Goal: Task Accomplishment & Management: Manage account settings

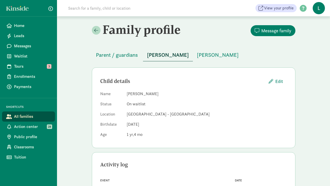
scroll to position [93, 0]
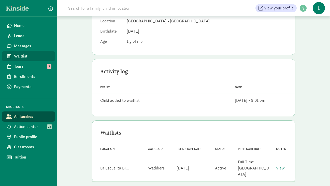
click at [20, 55] on span "Waitlist" at bounding box center [32, 56] width 37 height 6
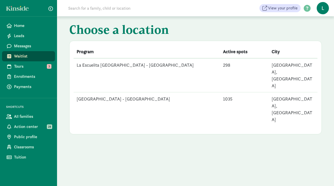
click at [95, 92] on td "[GEOGRAPHIC_DATA] - [GEOGRAPHIC_DATA]" at bounding box center [147, 109] width 146 height 34
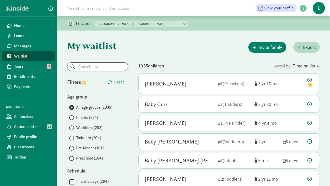
click at [95, 69] on input "search" at bounding box center [98, 67] width 61 height 8
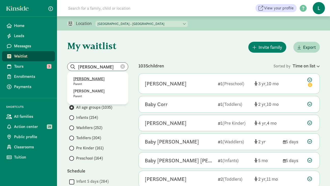
click at [100, 79] on p "Olivia Saldaña Schulman" at bounding box center [97, 79] width 49 height 6
type input "Olivia Saldaña Schulman"
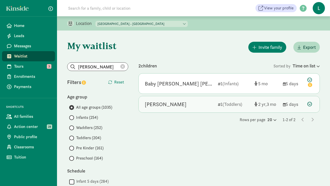
click at [308, 104] on icon at bounding box center [310, 104] width 5 height 5
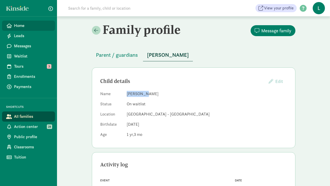
click at [23, 28] on span "Home" at bounding box center [32, 26] width 37 height 6
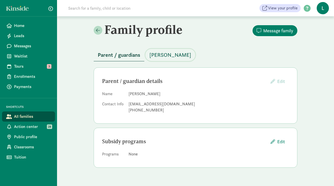
click at [174, 57] on span "[PERSON_NAME]" at bounding box center [171, 55] width 42 height 8
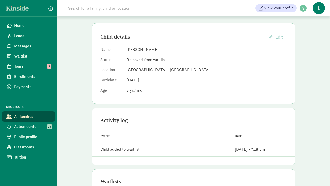
scroll to position [93, 0]
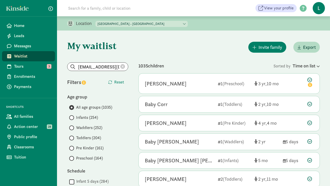
click at [122, 66] on icon at bounding box center [123, 66] width 5 height 5
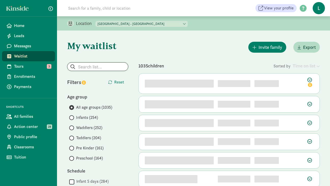
click at [94, 67] on input "search" at bounding box center [98, 67] width 61 height 8
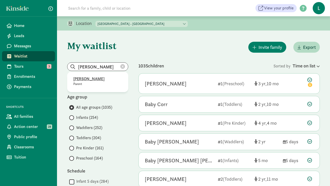
click at [91, 80] on p "Elizabeth Mills" at bounding box center [97, 79] width 49 height 6
type input "Elizabeth Mills"
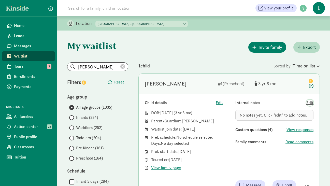
click at [310, 105] on span "Edit" at bounding box center [310, 103] width 7 height 6
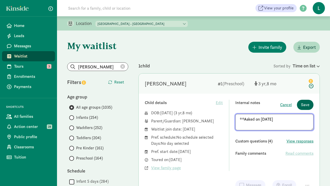
type textarea "**Asked on 8/15/25"
click at [307, 105] on span "Save" at bounding box center [305, 105] width 8 height 6
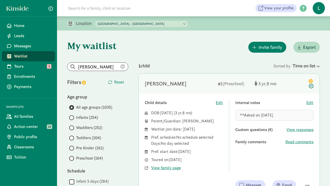
click at [123, 66] on icon at bounding box center [123, 66] width 5 height 5
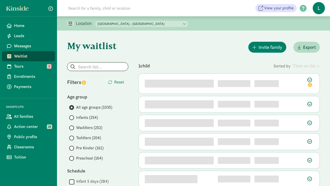
click at [96, 69] on input "search" at bounding box center [98, 67] width 61 height 8
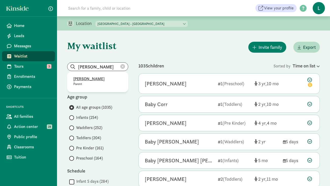
click at [85, 80] on p "William Jefferson" at bounding box center [97, 79] width 49 height 6
type input "William Jefferson"
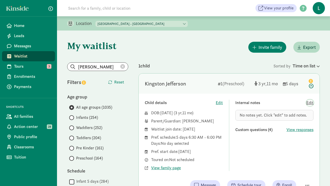
click at [311, 103] on span "Edit" at bounding box center [310, 103] width 7 height 6
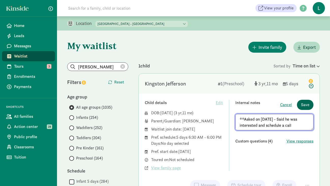
type textarea "**Asked on 8/15/25 - Said he was interested and schedule a call"
click at [306, 104] on span "Save" at bounding box center [305, 105] width 8 height 6
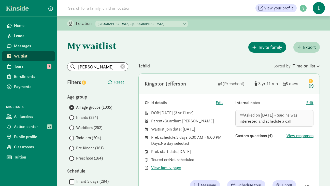
click at [123, 66] on icon at bounding box center [123, 66] width 5 height 5
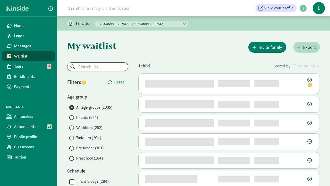
click at [85, 68] on input "search" at bounding box center [98, 67] width 61 height 8
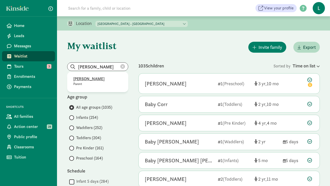
click at [94, 79] on p "Stephanie Eary" at bounding box center [97, 79] width 49 height 6
type input "Stephanie Eary"
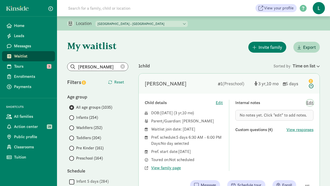
click at [311, 103] on span "Edit" at bounding box center [310, 103] width 7 height 6
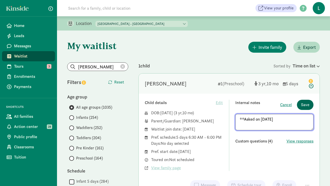
type textarea "**Asked on 8/15/25"
click at [305, 105] on span "Save" at bounding box center [305, 105] width 8 height 6
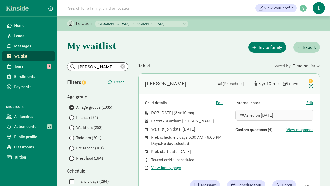
click at [123, 68] on icon at bounding box center [123, 66] width 5 height 5
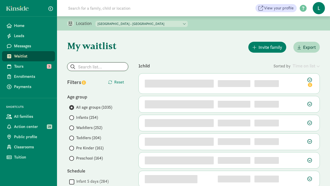
click at [98, 68] on input "search" at bounding box center [98, 67] width 61 height 8
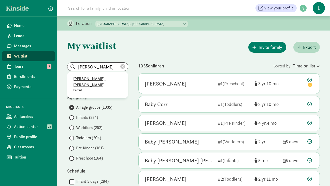
click at [89, 80] on p "Alex St. John" at bounding box center [97, 82] width 49 height 12
type input "Alex St. John"
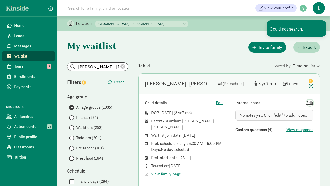
click at [309, 103] on span "Edit" at bounding box center [310, 103] width 7 height 6
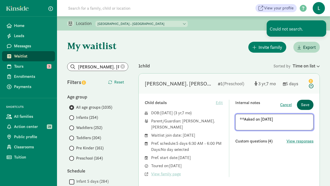
type textarea "**Asked on 8/15/25"
click at [307, 105] on span "Save" at bounding box center [305, 105] width 8 height 6
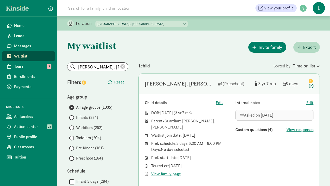
click at [123, 66] on icon at bounding box center [123, 66] width 5 height 5
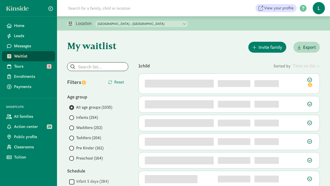
click at [95, 66] on input "search" at bounding box center [98, 67] width 61 height 8
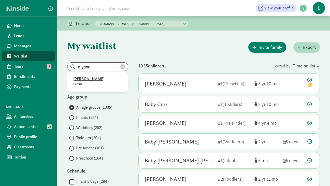
click at [86, 79] on p "Alyson Arellano" at bounding box center [97, 79] width 49 height 6
type input "Alyson Arellano"
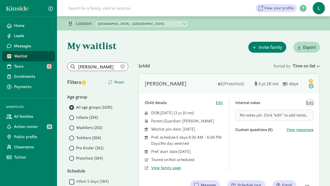
click at [310, 101] on span "Edit" at bounding box center [310, 103] width 7 height 6
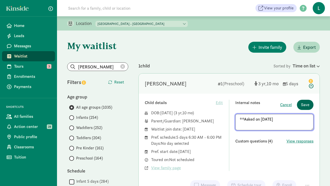
type textarea "**Asked on 8/15/25"
click at [302, 109] on button "Save" at bounding box center [305, 105] width 17 height 10
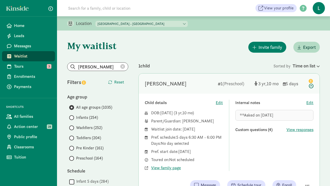
click at [124, 65] on icon at bounding box center [123, 66] width 5 height 5
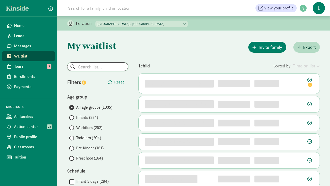
click at [93, 68] on input "search" at bounding box center [98, 67] width 61 height 8
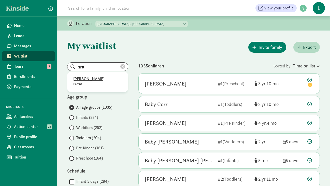
click at [85, 79] on p "Sravanthi Kollu" at bounding box center [97, 79] width 49 height 6
type input "Sravanthi Kollu"
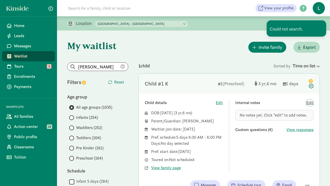
click at [310, 103] on span "Edit" at bounding box center [310, 103] width 7 height 6
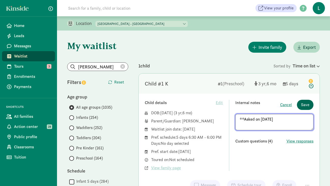
type textarea "**Asked on 8/15/25"
click at [306, 106] on span "Save" at bounding box center [305, 105] width 8 height 6
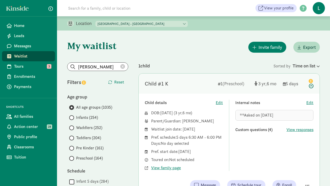
click at [124, 66] on icon at bounding box center [123, 66] width 5 height 5
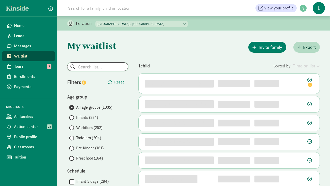
click at [96, 68] on input "search" at bounding box center [98, 67] width 61 height 8
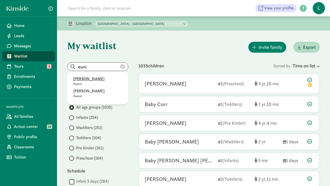
click at [89, 79] on p "Eunice Cardenas" at bounding box center [97, 79] width 49 height 6
type input "Eunice Cardenas"
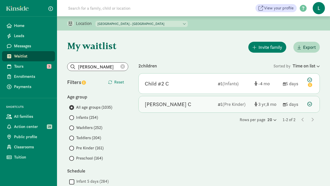
click at [310, 104] on icon at bounding box center [310, 104] width 5 height 5
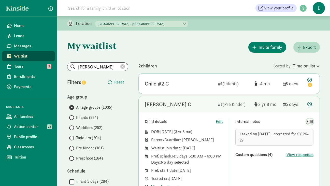
click at [311, 123] on span "Edit" at bounding box center [310, 122] width 7 height 6
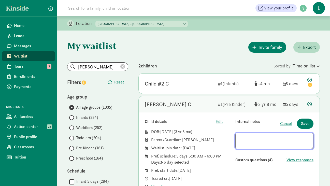
drag, startPoint x: 258, startPoint y: 145, endPoint x: 238, endPoint y: 139, distance: 20.9
click at [238, 139] on textarea at bounding box center [275, 141] width 78 height 16
drag, startPoint x: 256, startPoint y: 145, endPoint x: 278, endPoint y: 139, distance: 23.2
click at [278, 139] on textarea "**Asked on 8/15/25 - I asked on 8/15/25. Interested for SY 26-27." at bounding box center [275, 141] width 78 height 16
type textarea "**Asked on 8/15/25 - Interested for SY 26-27."
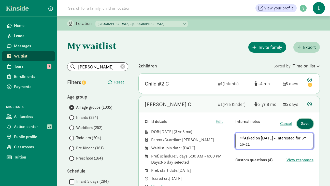
click at [307, 123] on span "Save" at bounding box center [305, 124] width 8 height 6
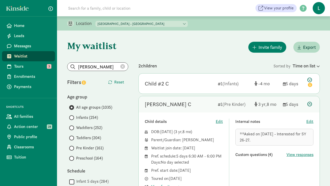
click at [122, 67] on icon at bounding box center [123, 66] width 5 height 5
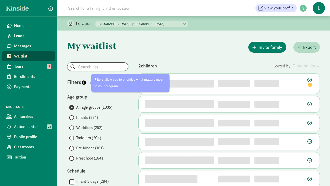
click at [101, 68] on input "search" at bounding box center [98, 67] width 61 height 8
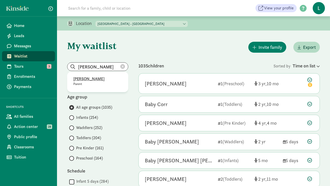
click at [89, 79] on p "Jeremy Brown" at bounding box center [97, 79] width 49 height 6
type input "Jeremy Brown"
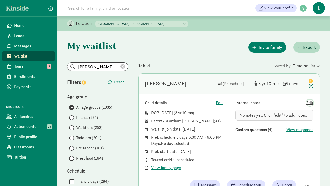
click at [310, 105] on span "Edit" at bounding box center [310, 103] width 7 height 6
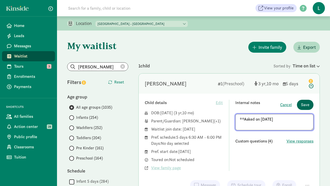
type textarea "**Asked on 8/15/25"
click at [306, 104] on span "Save" at bounding box center [305, 105] width 8 height 6
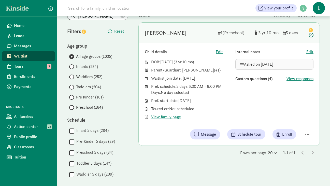
scroll to position [25, 0]
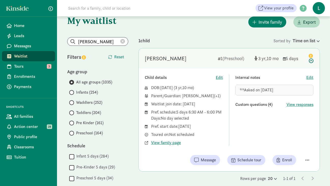
click at [124, 41] on icon at bounding box center [123, 41] width 5 height 5
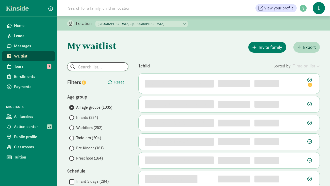
click at [80, 66] on input "search" at bounding box center [98, 67] width 61 height 8
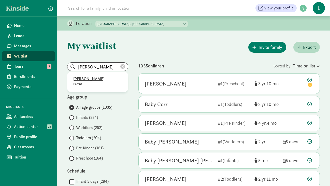
click at [92, 78] on p "Amanda Solada" at bounding box center [97, 79] width 49 height 6
type input "Amanda Solada"
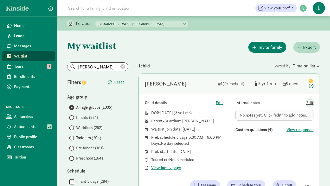
click at [309, 104] on span "Edit" at bounding box center [310, 103] width 7 height 6
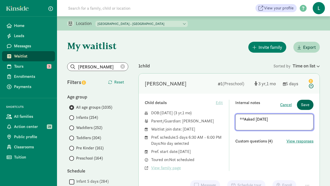
type textarea "**Asked 8/13/25"
click at [306, 103] on span "Save" at bounding box center [305, 105] width 8 height 6
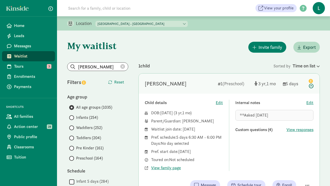
click at [124, 65] on icon at bounding box center [123, 66] width 5 height 5
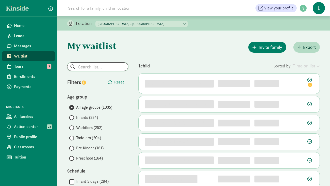
click at [95, 68] on input "search" at bounding box center [98, 67] width 61 height 8
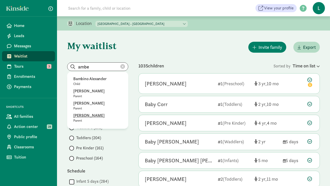
click at [89, 115] on p "Amber Simon" at bounding box center [97, 116] width 49 height 6
type input "Amber Simon"
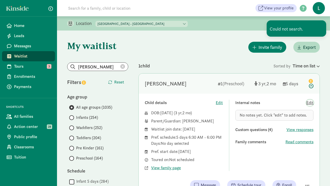
click at [311, 102] on span "Edit" at bounding box center [310, 103] width 7 height 6
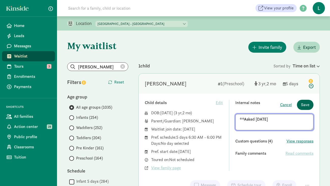
type textarea "**Asked 8/13/25"
click at [308, 105] on span "Save" at bounding box center [305, 105] width 8 height 6
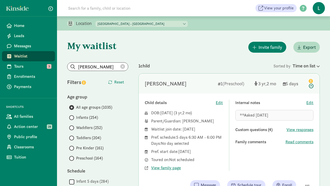
click at [122, 65] on icon at bounding box center [123, 66] width 5 height 5
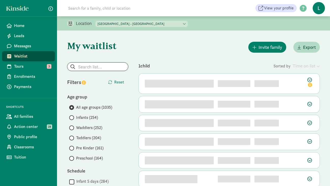
click at [94, 68] on input "search" at bounding box center [98, 67] width 61 height 8
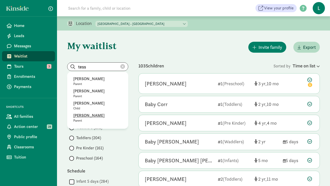
click at [85, 118] on p "TESS KENNER" at bounding box center [97, 116] width 49 height 6
type input "TESS KENNER"
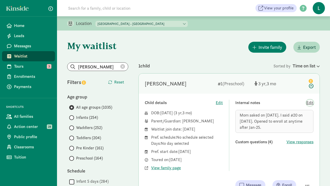
click at [312, 103] on span "Edit" at bounding box center [310, 103] width 7 height 6
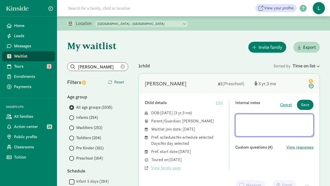
click at [240, 120] on textarea at bounding box center [275, 125] width 78 height 22
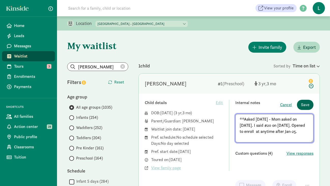
type textarea "**Asked 8/13/25 - Mom asked on 9/24/24. I said #20 on 9/25/24. Opened to enroll…"
click at [307, 106] on span "Save" at bounding box center [305, 105] width 8 height 6
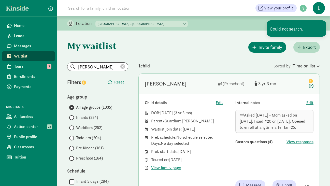
click at [122, 67] on icon at bounding box center [123, 66] width 5 height 5
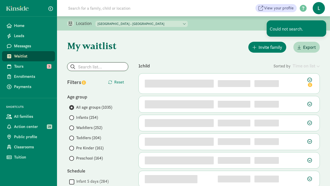
click at [84, 67] on input "search" at bounding box center [98, 67] width 61 height 8
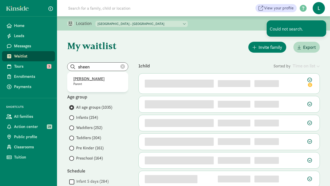
click at [80, 80] on p "Sheena Nguyen" at bounding box center [97, 79] width 49 height 6
type input "Sheena Nguyen"
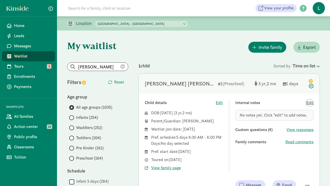
click at [311, 105] on span "Edit" at bounding box center [310, 103] width 7 height 6
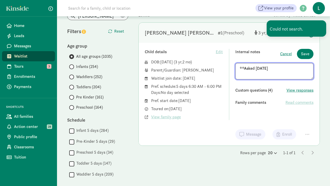
scroll to position [47, 0]
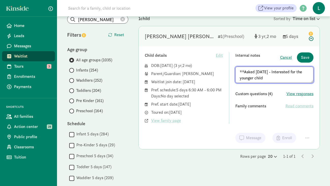
drag, startPoint x: 270, startPoint y: 73, endPoint x: 230, endPoint y: 72, distance: 40.0
click at [230, 72] on div "Child details Edit DOB: May 24, 2022 ( 3 2 ) Parent/Guardian: Sheena Nguyen Wai…" at bounding box center [229, 87] width 169 height 71
type textarea "**Asked 8/13/25 - Interested for the younger child"
click at [308, 57] on span "Save" at bounding box center [305, 58] width 8 height 6
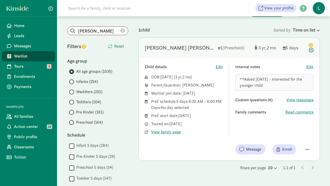
scroll to position [35, 0]
click at [122, 30] on icon at bounding box center [123, 31] width 5 height 5
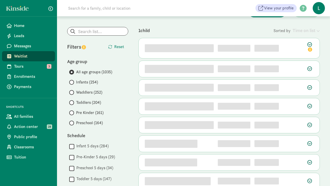
scroll to position [0, 0]
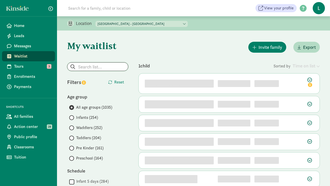
click at [94, 66] on input "search" at bounding box center [98, 67] width 61 height 8
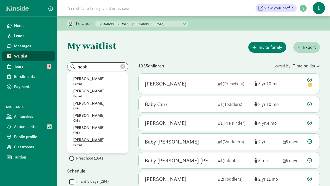
click at [92, 141] on p "Sophia Nickoloff" at bounding box center [97, 140] width 49 height 6
type input "Sophia Nickoloff"
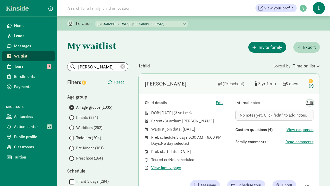
click at [312, 105] on span "Edit" at bounding box center [310, 103] width 7 height 6
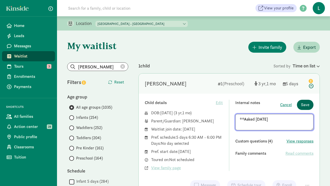
type textarea "**Asked 8/13/25"
click at [309, 105] on span "Save" at bounding box center [305, 105] width 8 height 6
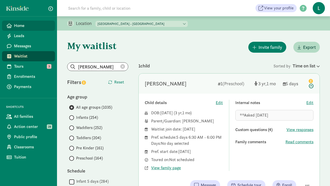
click at [23, 27] on span "Home" at bounding box center [32, 26] width 37 height 6
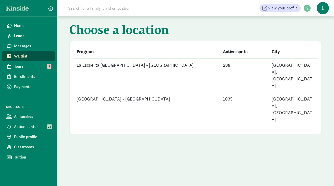
click at [114, 92] on td "[GEOGRAPHIC_DATA] - [GEOGRAPHIC_DATA]" at bounding box center [147, 109] width 146 height 34
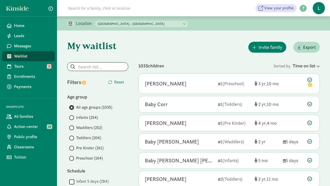
click at [89, 68] on input "search" at bounding box center [98, 67] width 61 height 8
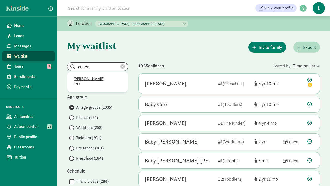
click at [82, 80] on p "[PERSON_NAME]" at bounding box center [97, 79] width 49 height 6
type input "[PERSON_NAME]"
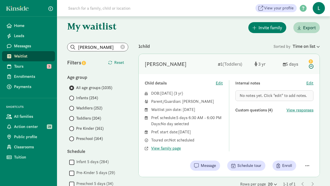
scroll to position [23, 0]
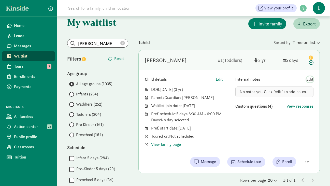
click at [311, 80] on span "Edit" at bounding box center [310, 79] width 7 height 6
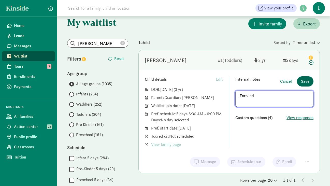
type textarea "Enrolled"
click at [304, 83] on span "Save" at bounding box center [305, 81] width 8 height 6
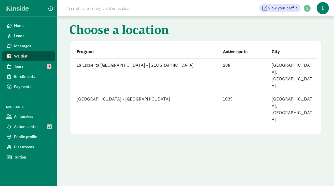
click at [139, 92] on td "[GEOGRAPHIC_DATA] - [GEOGRAPHIC_DATA]" at bounding box center [147, 109] width 146 height 34
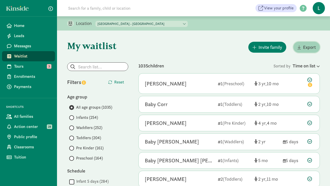
click at [309, 45] on span "Export" at bounding box center [309, 47] width 13 height 7
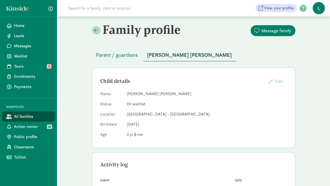
click at [80, 7] on input at bounding box center [136, 8] width 143 height 10
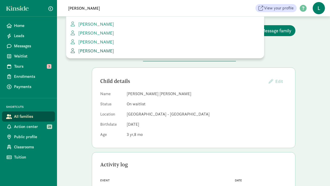
type input "[PERSON_NAME]"
click at [85, 49] on span "[PERSON_NAME]" at bounding box center [95, 51] width 38 height 6
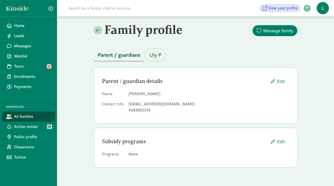
click at [159, 56] on span "Uly P" at bounding box center [156, 55] width 12 height 8
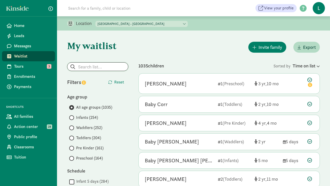
click at [85, 66] on input "search" at bounding box center [98, 67] width 61 height 8
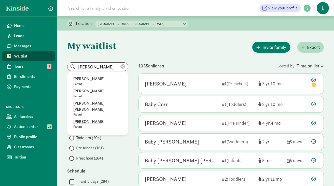
click at [83, 122] on p "[PERSON_NAME]" at bounding box center [97, 122] width 49 height 6
type input "[PERSON_NAME]"
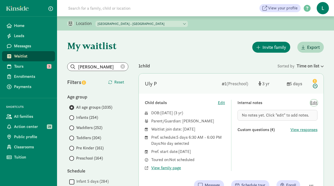
click at [314, 101] on span "Edit" at bounding box center [314, 103] width 7 height 6
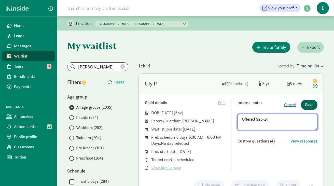
type textarea "Offered Sep-25"
click at [308, 102] on span "Save" at bounding box center [309, 105] width 8 height 6
